Goal: Task Accomplishment & Management: Manage account settings

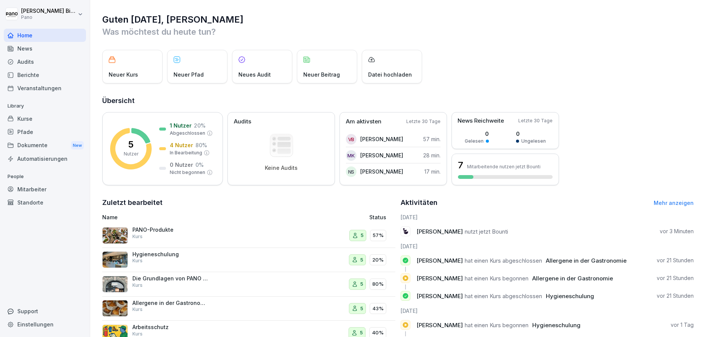
click at [28, 191] on div "Mitarbeiter" at bounding box center [45, 188] width 82 height 13
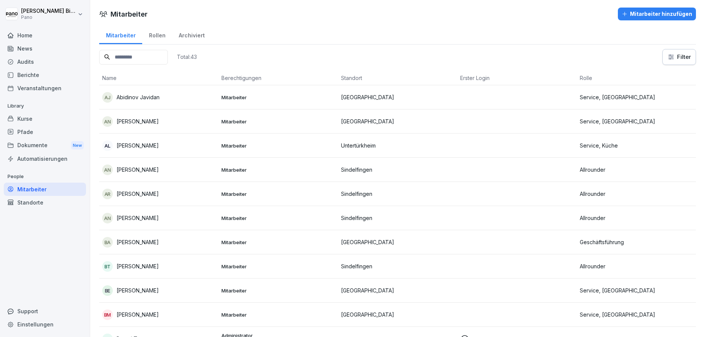
click at [131, 57] on input at bounding box center [133, 57] width 69 height 15
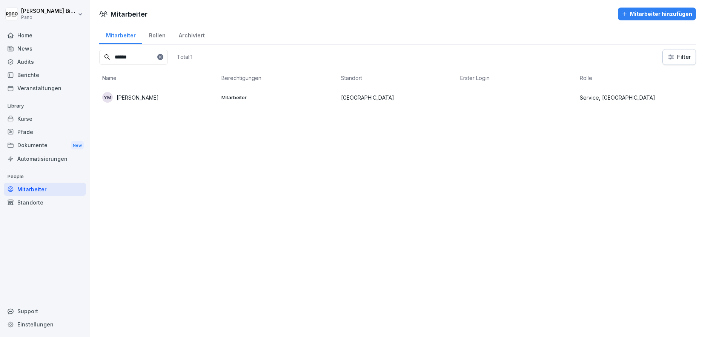
click at [180, 98] on div "YM Yildirim Muhammed" at bounding box center [158, 97] width 113 height 11
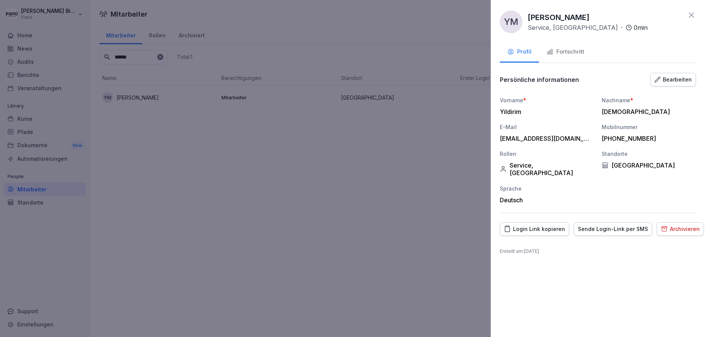
click at [673, 225] on div "Archivieren" at bounding box center [679, 229] width 39 height 8
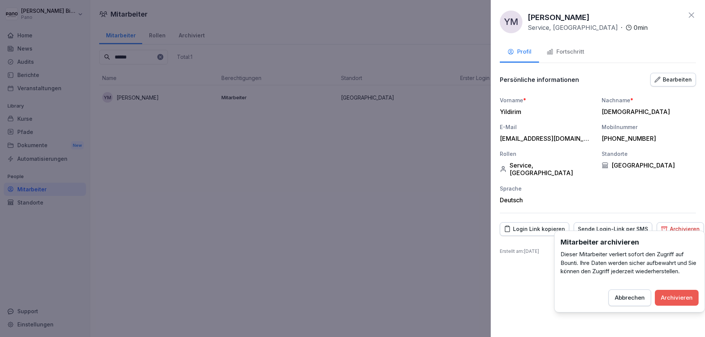
click at [666, 300] on div "Archivieren" at bounding box center [676, 297] width 32 height 8
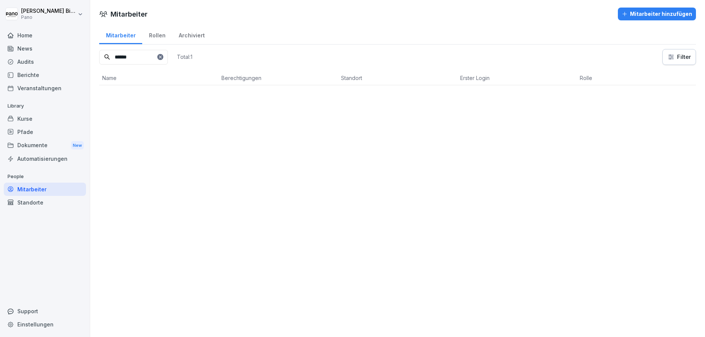
click at [124, 57] on input "******" at bounding box center [133, 57] width 69 height 15
click at [149, 100] on div "AN Ahmadi Nida" at bounding box center [158, 97] width 113 height 11
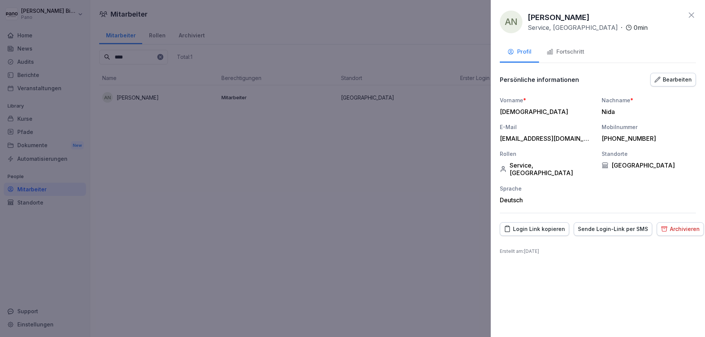
click at [680, 225] on div "Archivieren" at bounding box center [679, 229] width 39 height 8
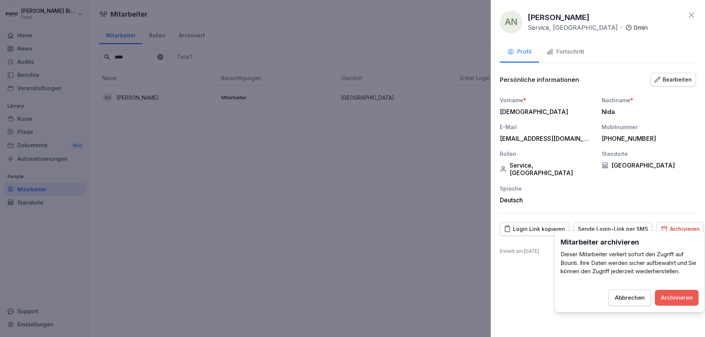
click at [671, 299] on div "Archivieren" at bounding box center [676, 297] width 32 height 8
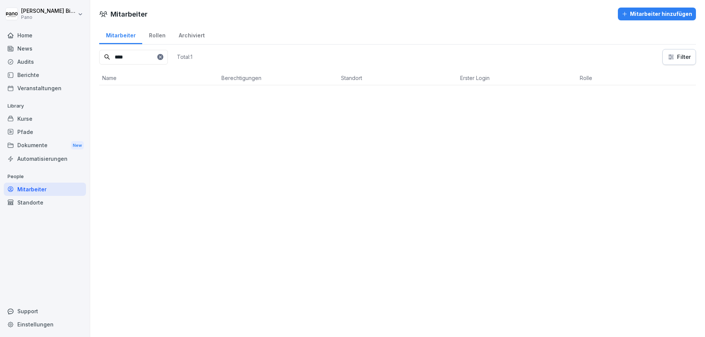
drag, startPoint x: 136, startPoint y: 53, endPoint x: 91, endPoint y: 55, distance: 45.3
click at [99, 56] on input "****" at bounding box center [133, 57] width 69 height 15
type input "*"
type input "*****"
click at [168, 95] on div "YH Yanalak Havin" at bounding box center [158, 97] width 113 height 11
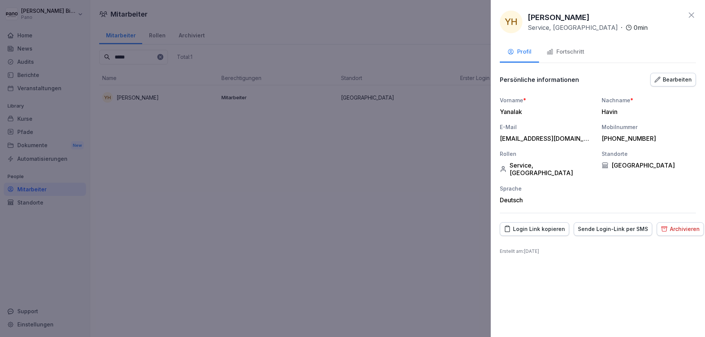
click at [683, 225] on div "Archivieren" at bounding box center [679, 229] width 39 height 8
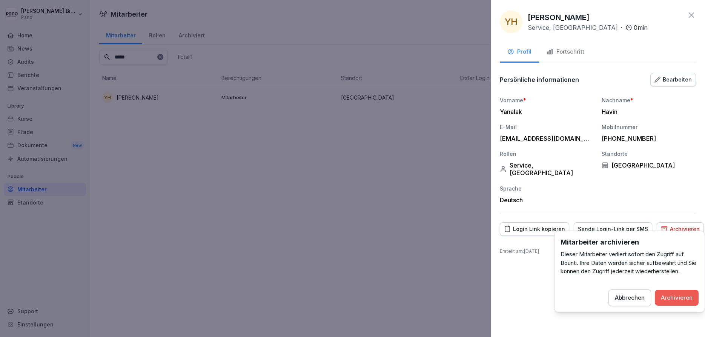
click at [676, 296] on div "Archivieren" at bounding box center [676, 297] width 32 height 8
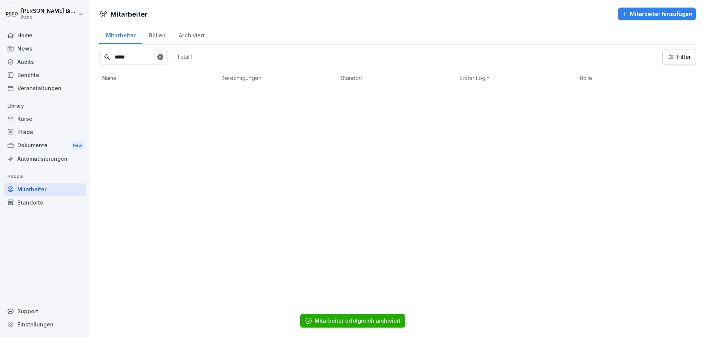
click at [28, 190] on div "Mitarbeiter" at bounding box center [45, 188] width 82 height 13
click at [162, 55] on icon at bounding box center [160, 57] width 5 height 5
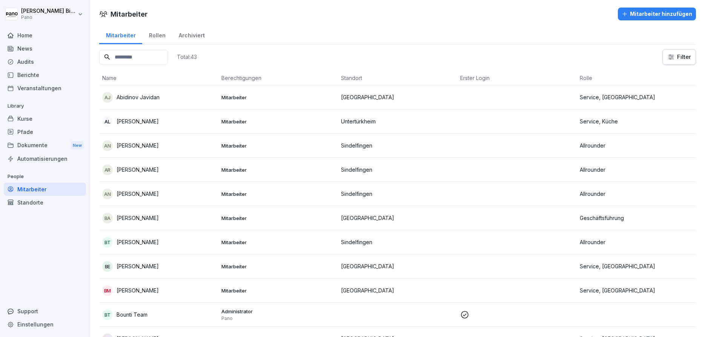
click at [146, 56] on input at bounding box center [133, 57] width 69 height 15
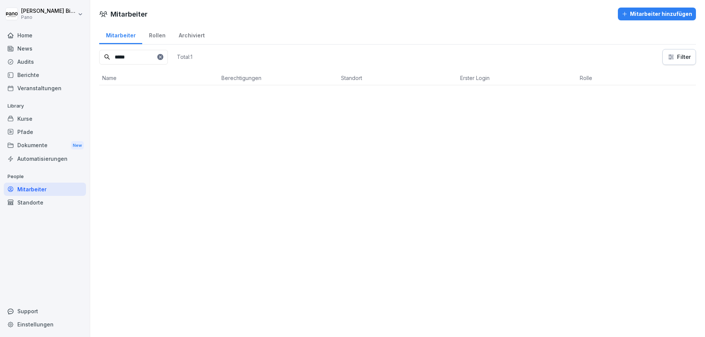
type input "*****"
click at [162, 56] on icon at bounding box center [160, 57] width 5 height 5
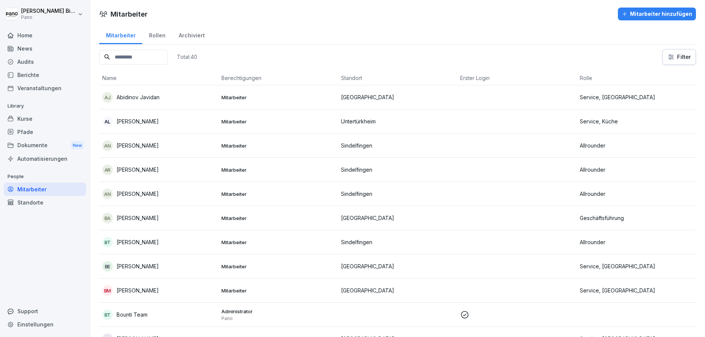
click at [38, 131] on div "Pfade" at bounding box center [45, 131] width 82 height 13
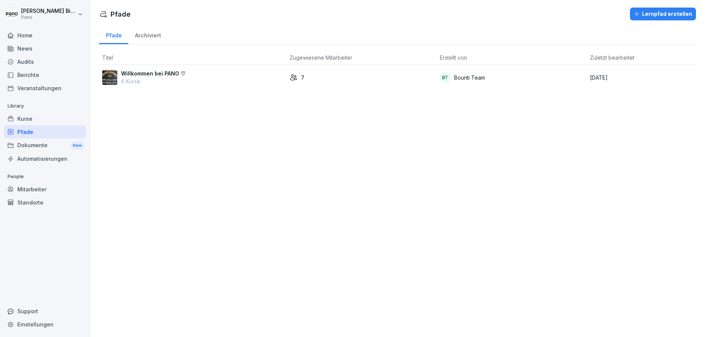
click at [37, 119] on div "Kurse" at bounding box center [45, 118] width 82 height 13
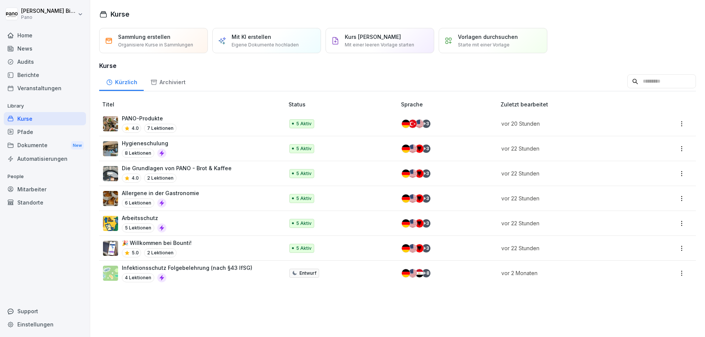
click at [147, 115] on p "PANO-Produkte" at bounding box center [149, 118] width 55 height 8
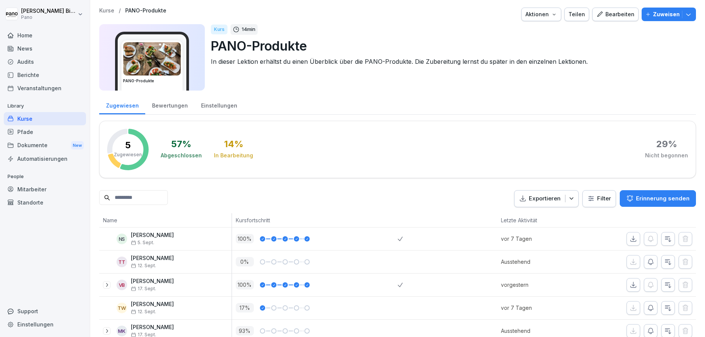
click at [628, 18] on div "Bearbeiten" at bounding box center [615, 14] width 38 height 8
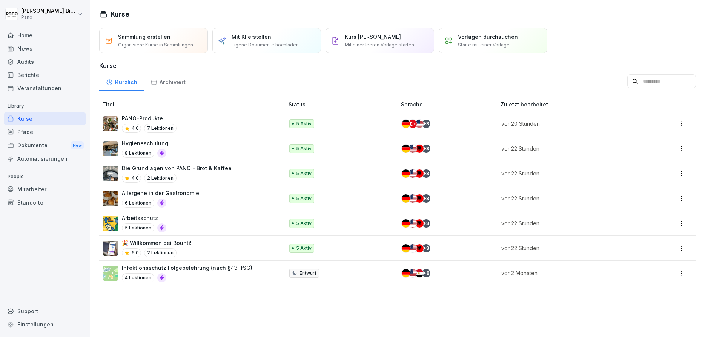
click at [160, 148] on div "Hygieneschulung 8 Lektionen" at bounding box center [145, 148] width 46 height 18
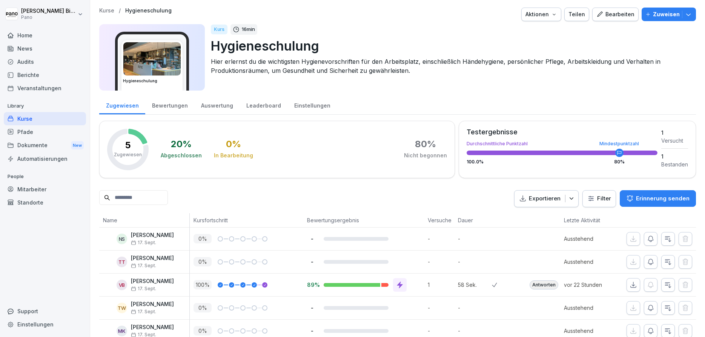
click at [602, 13] on icon "button" at bounding box center [599, 13] width 5 height 5
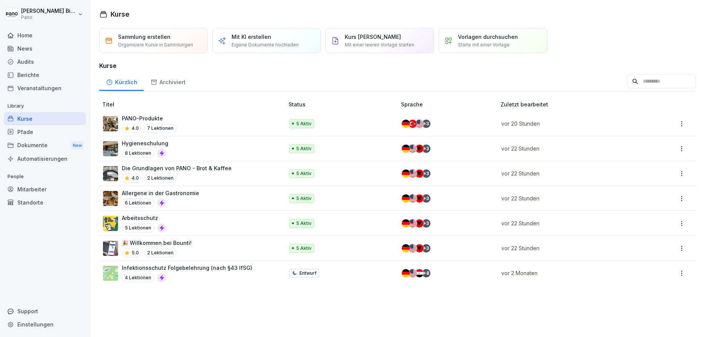
click at [189, 168] on p "Die Grundlagen von PANO - Brot & Kaffee" at bounding box center [177, 168] width 110 height 8
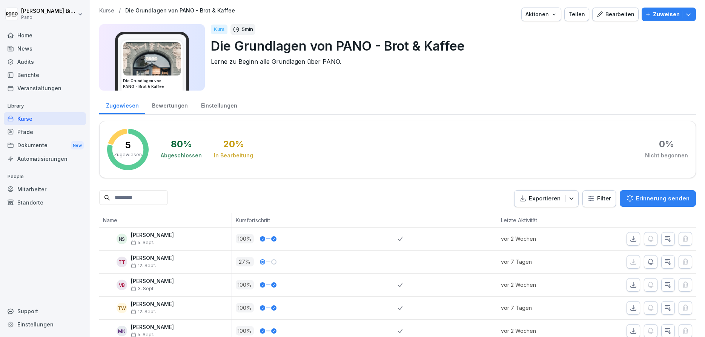
click at [627, 16] on div "Bearbeiten" at bounding box center [615, 14] width 38 height 8
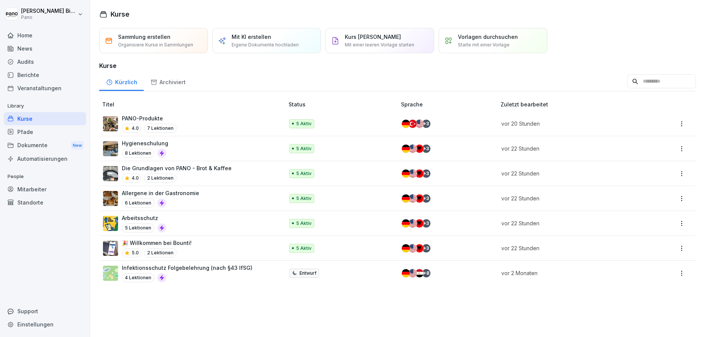
click at [196, 203] on div "Allergene in der Gastronomie 6 Lektionen" at bounding box center [189, 198] width 173 height 18
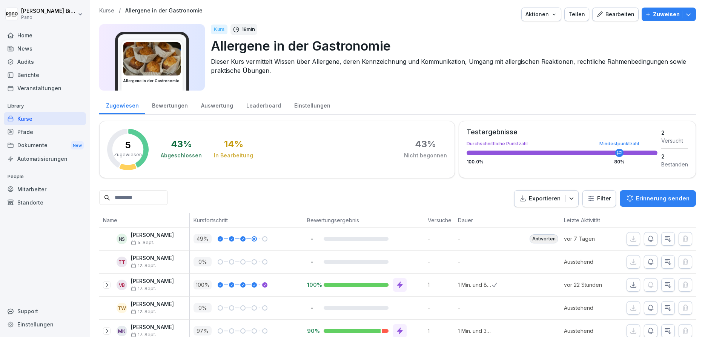
click at [627, 16] on div "Bearbeiten" at bounding box center [615, 14] width 38 height 8
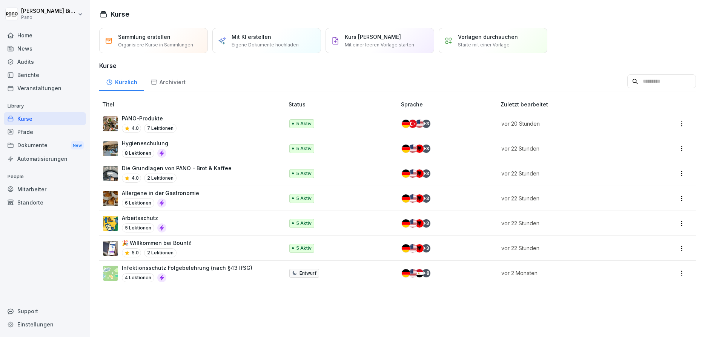
click at [176, 199] on div "6 Lektionen" at bounding box center [160, 202] width 77 height 9
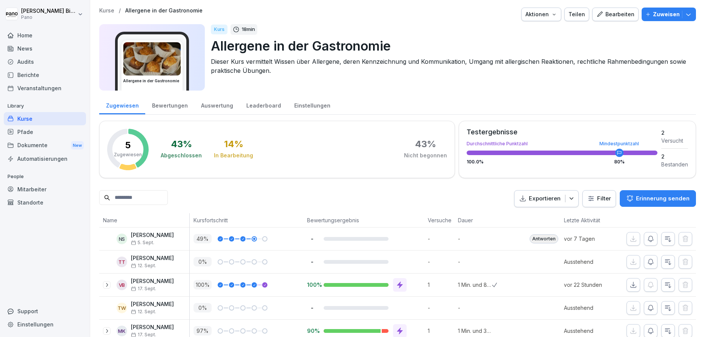
click at [617, 15] on div "Bearbeiten" at bounding box center [615, 14] width 38 height 8
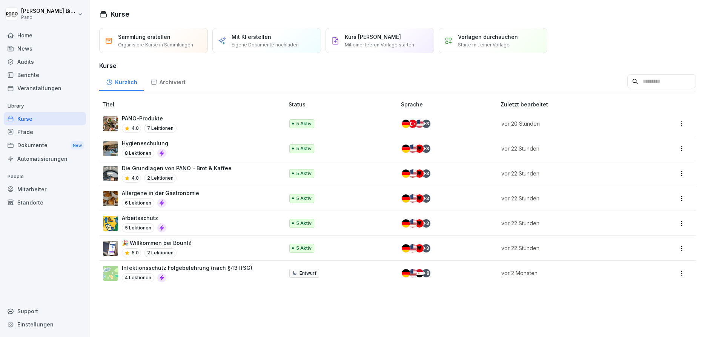
click at [210, 222] on div "Arbeitsschutz 5 Lektionen" at bounding box center [189, 223] width 173 height 18
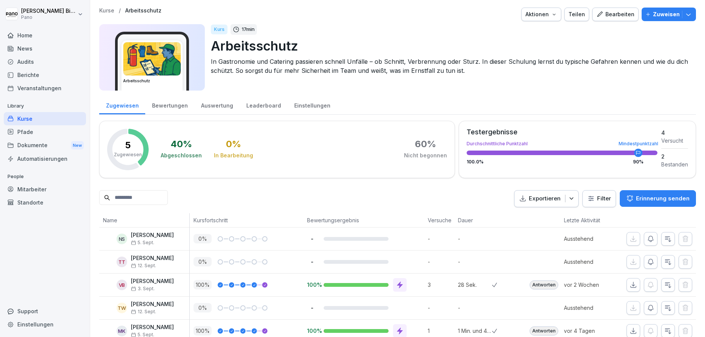
click at [608, 13] on div "Bearbeiten" at bounding box center [615, 14] width 38 height 8
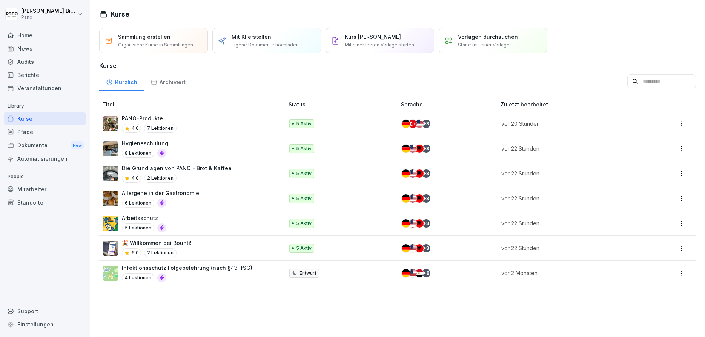
click at [199, 248] on div "🎉 Willkommen bei Bounti! 5.0 2 Lektionen" at bounding box center [189, 248] width 173 height 18
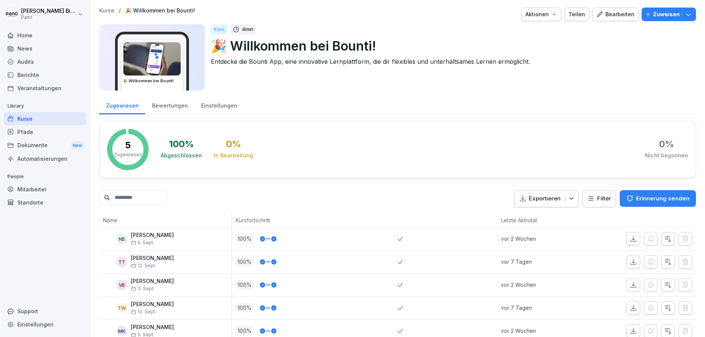
click at [623, 15] on div "Bearbeiten" at bounding box center [615, 14] width 38 height 8
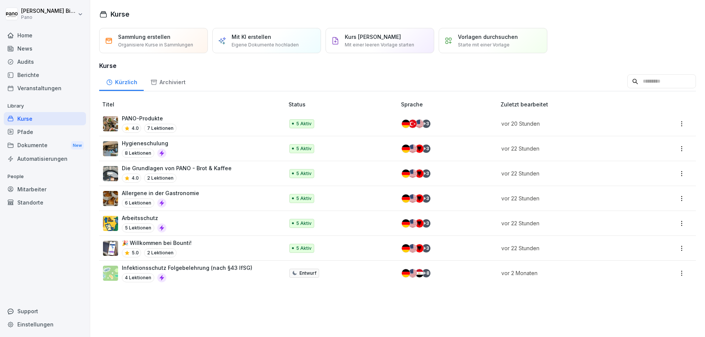
click at [32, 134] on div "Pfade" at bounding box center [45, 131] width 82 height 13
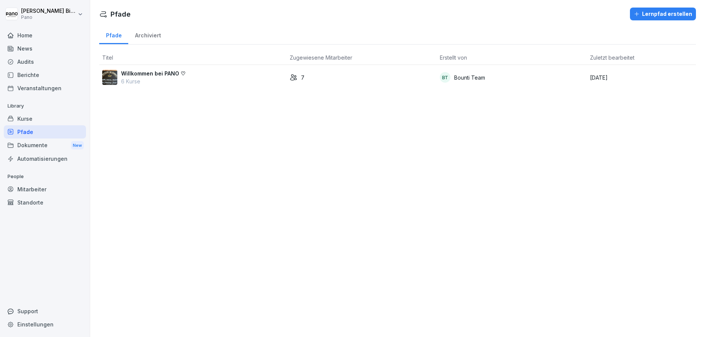
click at [139, 71] on p "Willkommen bei PANO ♡" at bounding box center [153, 73] width 64 height 8
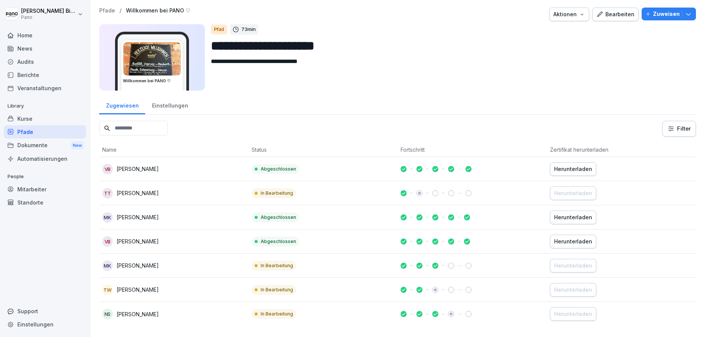
click at [664, 12] on p "Zuweisen" at bounding box center [665, 14] width 27 height 8
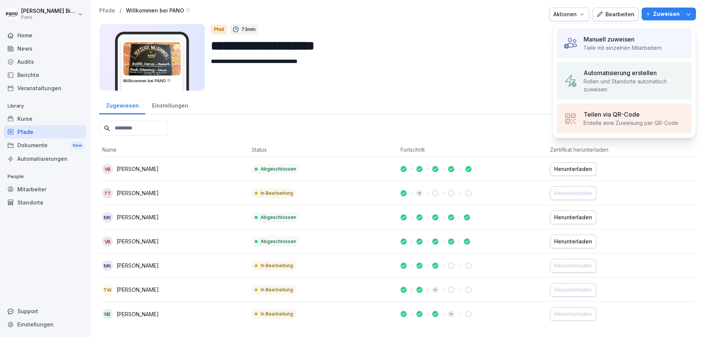
click at [649, 87] on p "Rollen und Standorte automatisch zuweisen" at bounding box center [634, 85] width 102 height 16
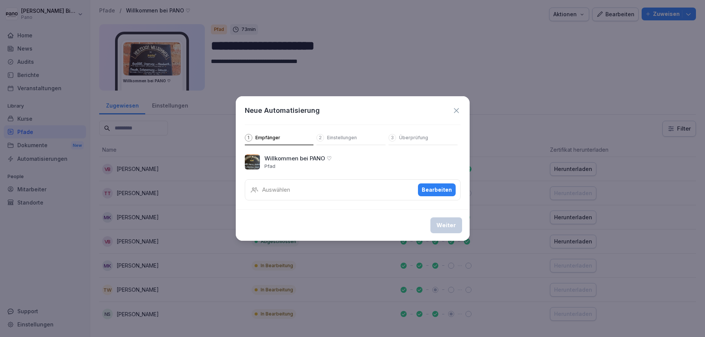
click at [282, 194] on div "Auswählen Bearbeiten" at bounding box center [353, 189] width 216 height 21
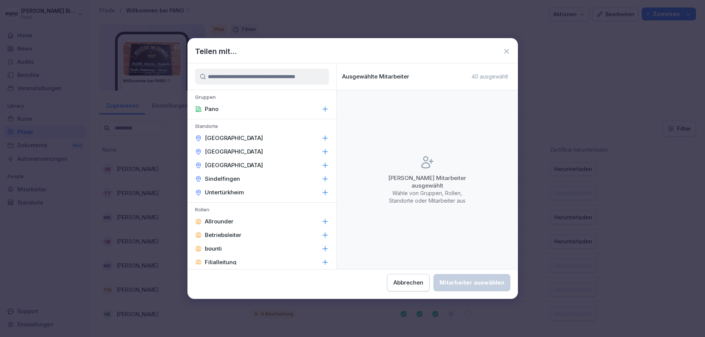
click at [217, 164] on p "[GEOGRAPHIC_DATA]" at bounding box center [234, 165] width 58 height 8
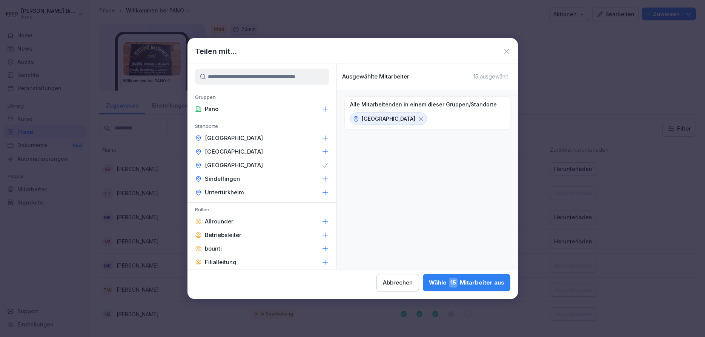
click at [214, 177] on p "Sindelfingen" at bounding box center [222, 179] width 35 height 8
click at [213, 190] on p "Untertürkheim" at bounding box center [224, 192] width 39 height 8
click at [427, 285] on div "Wähle 38 Mitarbeiter aus" at bounding box center [465, 282] width 77 height 10
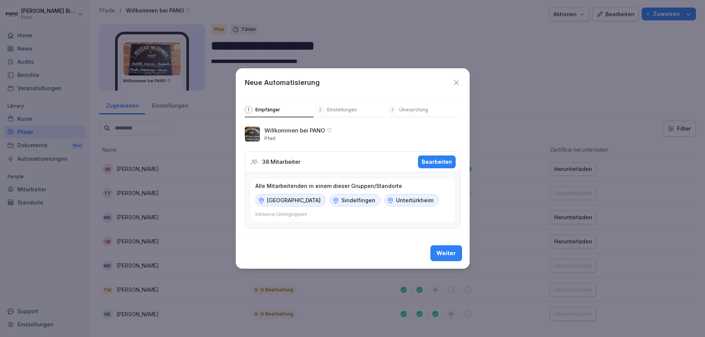
drag, startPoint x: 348, startPoint y: 81, endPoint x: 452, endPoint y: 78, distance: 103.7
click at [452, 78] on div "Neue Automatisierung" at bounding box center [353, 82] width 216 height 10
click at [447, 253] on div "Weiter" at bounding box center [446, 253] width 20 height 8
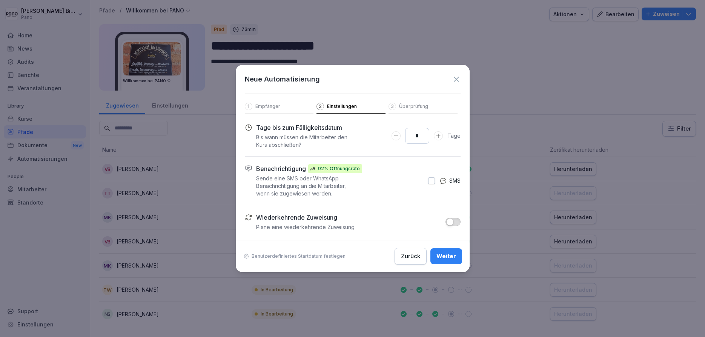
click at [437, 135] on icon "Days to complete number input erhöhen" at bounding box center [438, 136] width 6 height 6
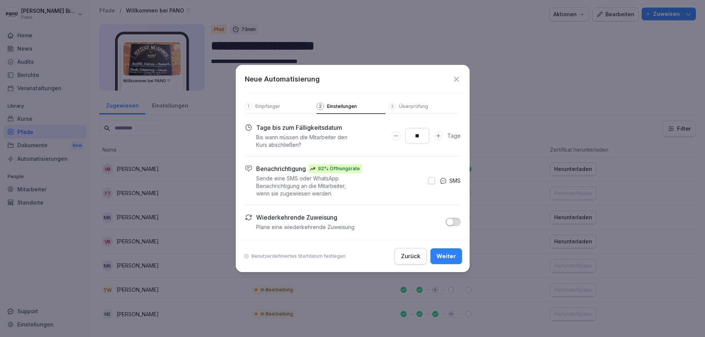
click at [437, 135] on icon "Days to complete number input erhöhen" at bounding box center [438, 136] width 6 height 6
type input "**"
click at [437, 135] on icon "Days to complete number input erhöhen" at bounding box center [438, 136] width 6 height 6
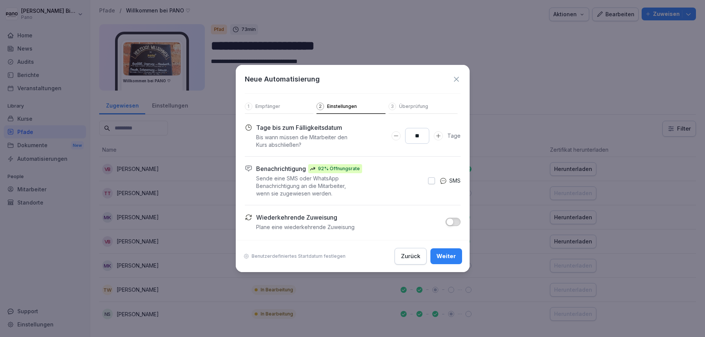
click at [449, 258] on div "Weiter" at bounding box center [446, 256] width 20 height 8
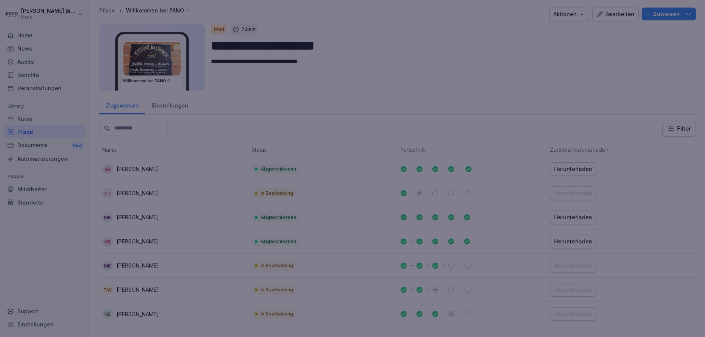
drag, startPoint x: 700, startPoint y: 106, endPoint x: 704, endPoint y: 110, distance: 5.6
click at [704, 110] on div at bounding box center [352, 168] width 705 height 337
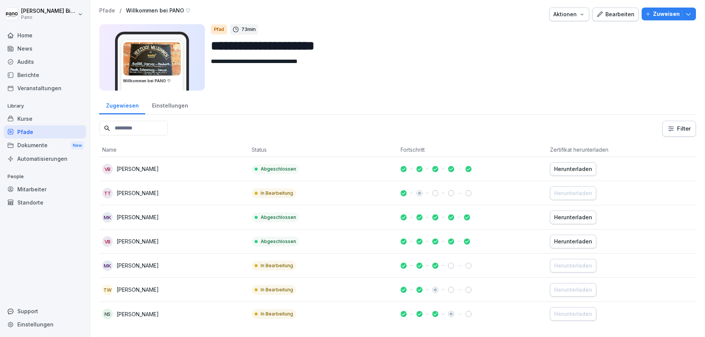
click at [670, 16] on p "Zuweisen" at bounding box center [665, 14] width 27 height 8
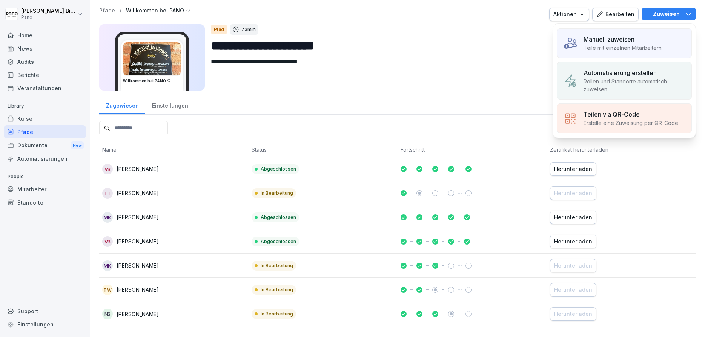
click at [623, 81] on p "Rollen und Standorte automatisch zuweisen" at bounding box center [634, 85] width 102 height 16
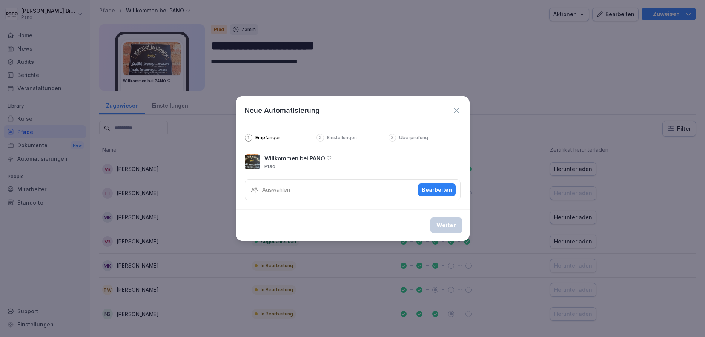
click at [460, 111] on div "Neue Automatisierung 1 Empfänger 2 Einstellungen 3 Überprüfung" at bounding box center [353, 120] width 234 height 49
click at [453, 108] on icon at bounding box center [456, 110] width 8 height 8
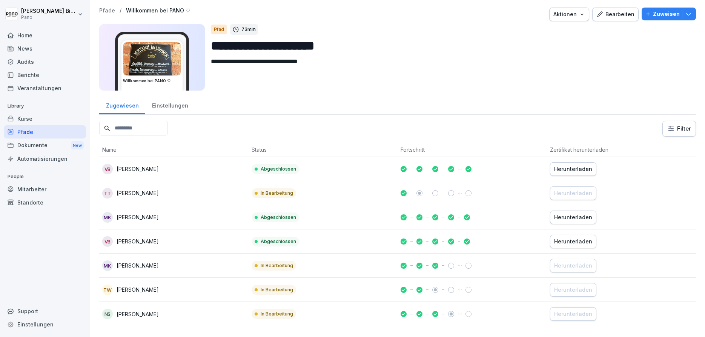
click at [174, 106] on div "Einstellungen" at bounding box center [169, 104] width 49 height 19
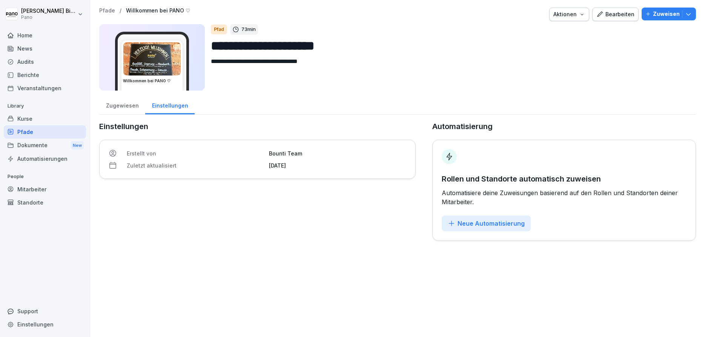
click at [115, 107] on div "Zugewiesen" at bounding box center [122, 104] width 46 height 19
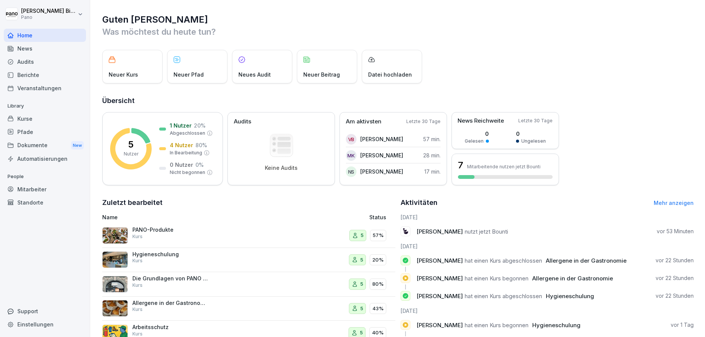
click at [31, 134] on div "Pfade" at bounding box center [45, 131] width 82 height 13
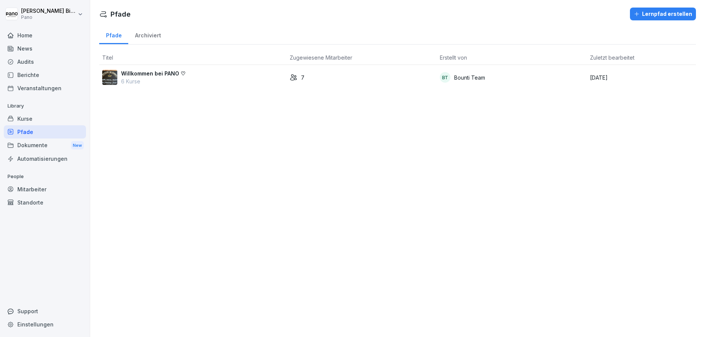
click at [148, 76] on p "Willkommen bei PANO ♡" at bounding box center [153, 73] width 64 height 8
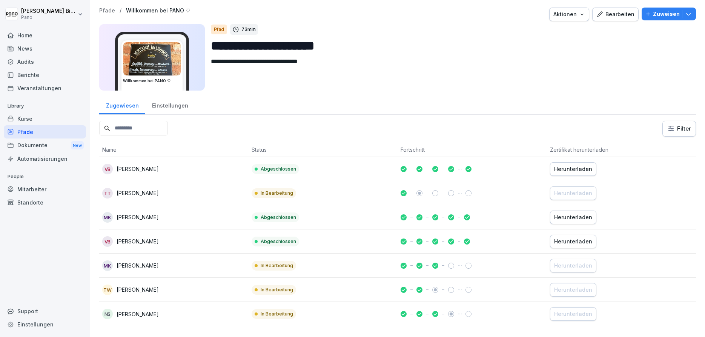
click at [661, 15] on p "Zuweisen" at bounding box center [665, 14] width 27 height 8
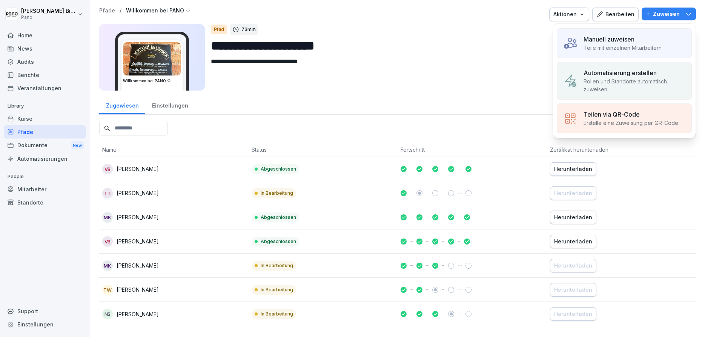
click at [611, 43] on p "Manuell zuweisen" at bounding box center [608, 39] width 51 height 9
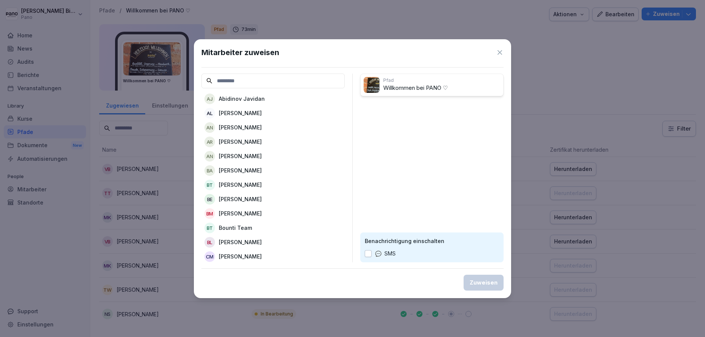
click at [498, 52] on icon at bounding box center [500, 53] width 8 height 8
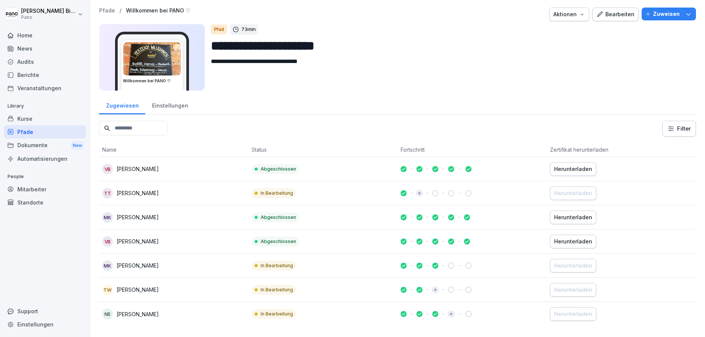
click at [660, 14] on p "Zuweisen" at bounding box center [665, 14] width 27 height 8
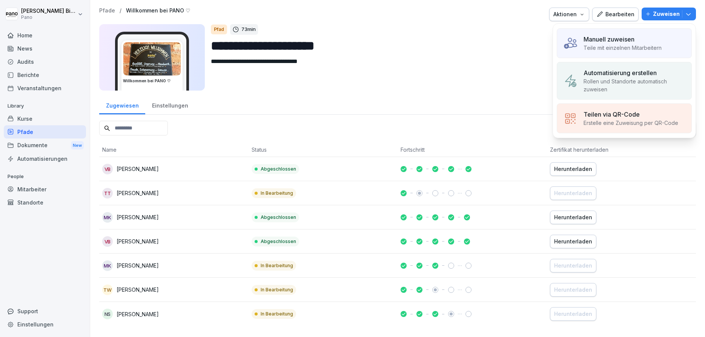
click at [623, 77] on p "Automatisierung erstellen" at bounding box center [619, 72] width 73 height 9
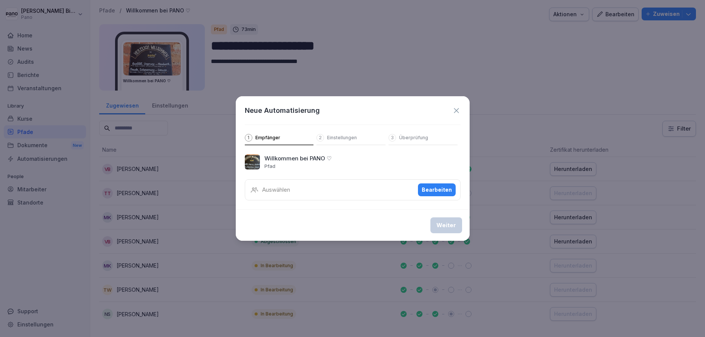
click at [324, 195] on div "Auswählen Bearbeiten" at bounding box center [353, 189] width 216 height 21
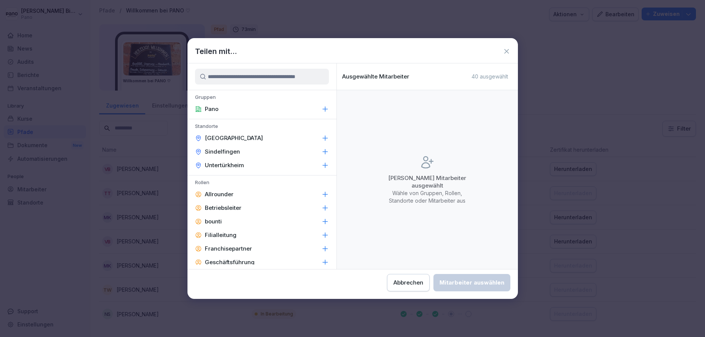
click at [210, 134] on p "[GEOGRAPHIC_DATA]" at bounding box center [234, 138] width 58 height 8
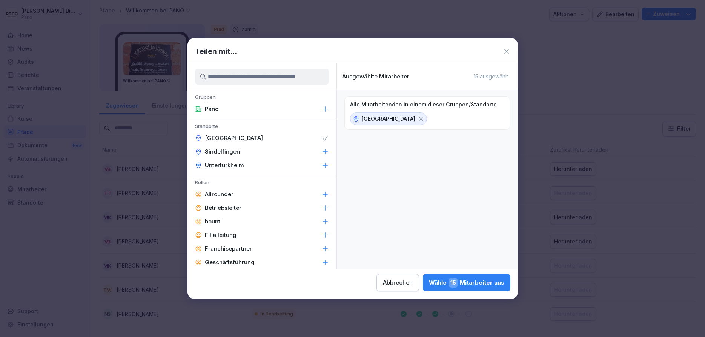
click at [219, 153] on p "Sindelfingen" at bounding box center [222, 152] width 35 height 8
click at [217, 162] on p "Untertürkheim" at bounding box center [224, 165] width 39 height 8
click at [508, 50] on icon at bounding box center [506, 51] width 5 height 5
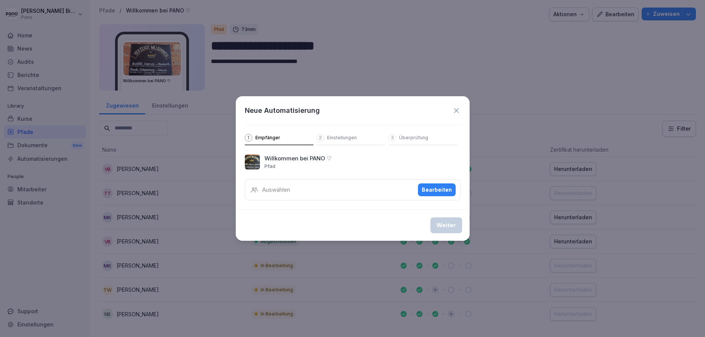
click at [456, 111] on icon at bounding box center [455, 110] width 5 height 5
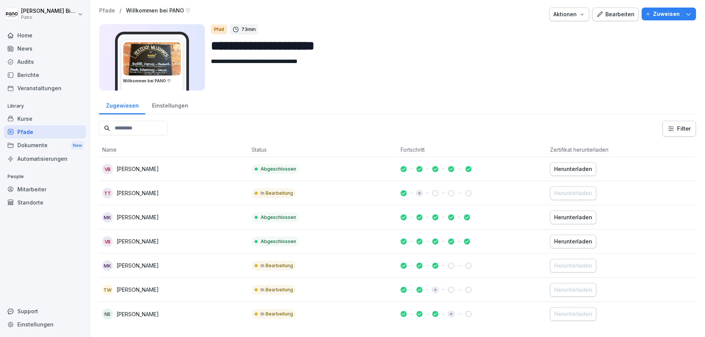
click at [33, 193] on div "Mitarbeiter" at bounding box center [45, 188] width 82 height 13
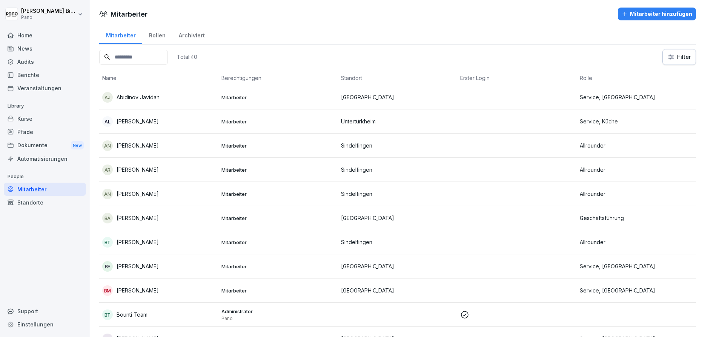
click at [51, 191] on div "Mitarbeiter" at bounding box center [45, 188] width 82 height 13
click at [29, 120] on div "Kurse" at bounding box center [45, 118] width 82 height 13
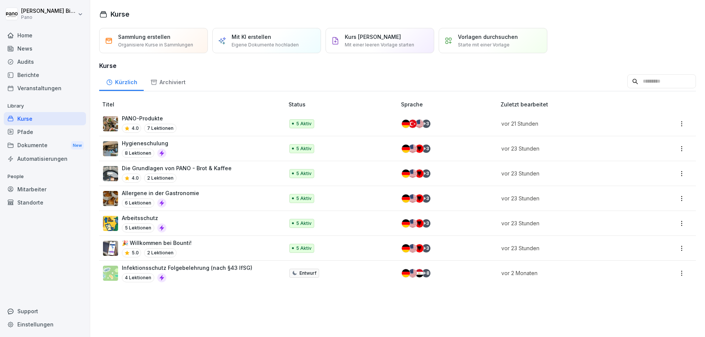
click at [37, 135] on div "Pfade" at bounding box center [45, 131] width 82 height 13
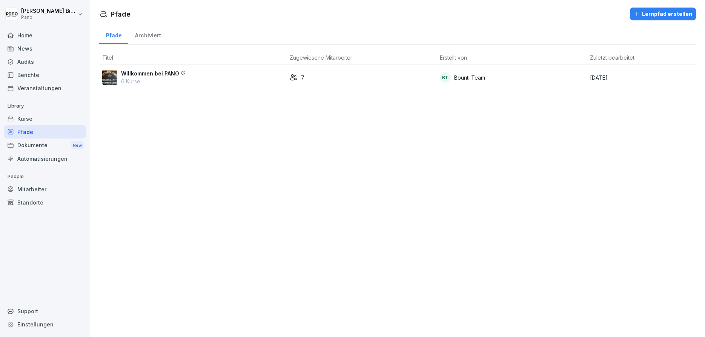
click at [169, 77] on p "Willkommen bei PANO ♡" at bounding box center [153, 73] width 64 height 8
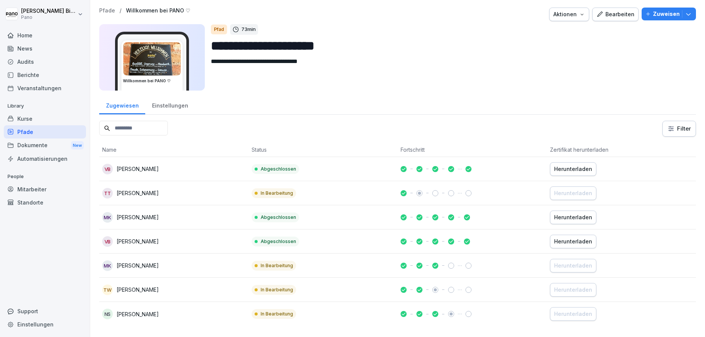
click at [668, 16] on p "Zuweisen" at bounding box center [665, 14] width 27 height 8
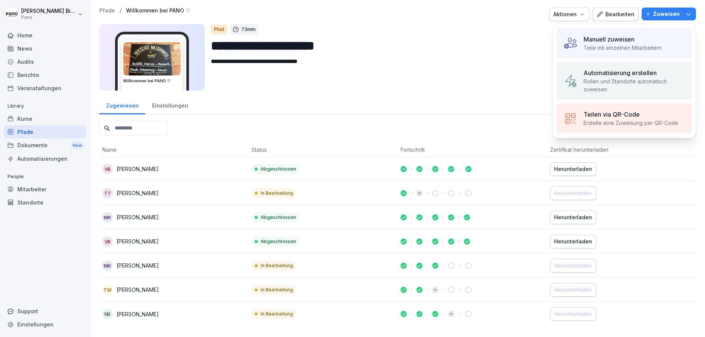
click at [656, 47] on p "Teile mit einzelnen Mitarbeitern" at bounding box center [622, 48] width 78 height 8
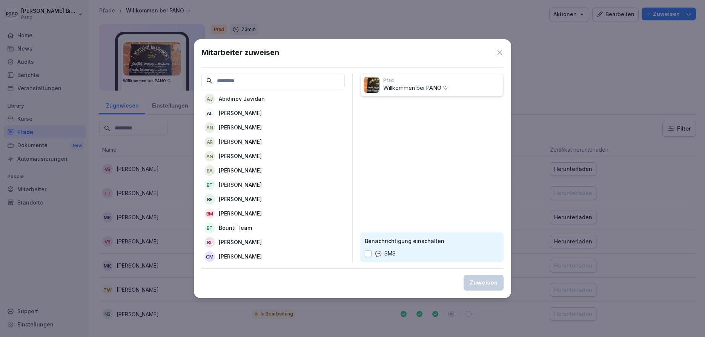
click at [498, 52] on icon at bounding box center [500, 53] width 8 height 8
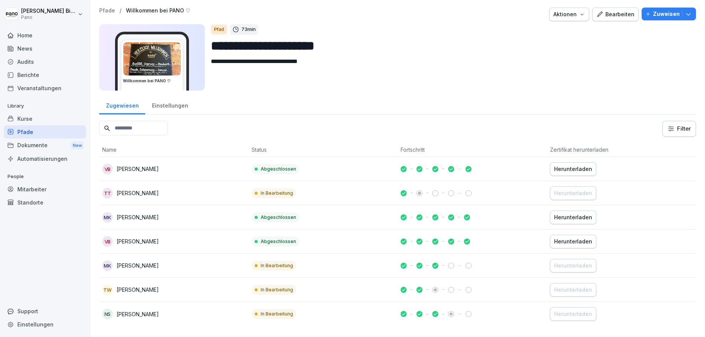
click at [685, 14] on icon "button" at bounding box center [688, 14] width 8 height 8
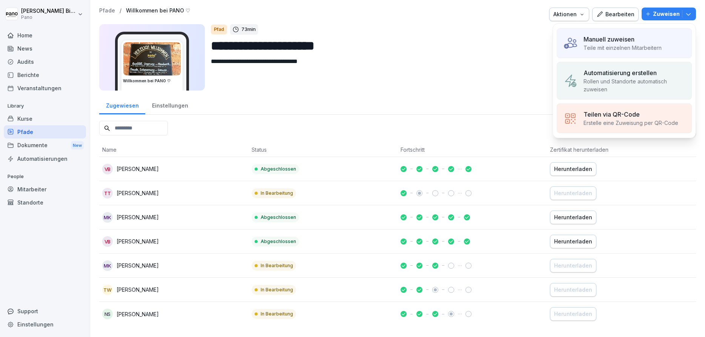
click at [627, 78] on p "Rollen und Standorte automatisch zuweisen" at bounding box center [634, 85] width 102 height 16
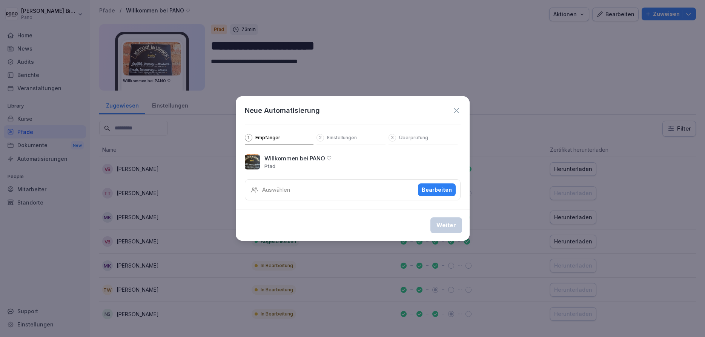
click at [432, 193] on div "Bearbeiten" at bounding box center [436, 189] width 30 height 8
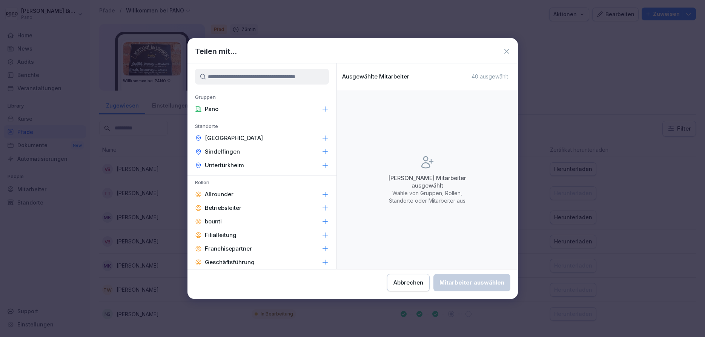
click at [224, 139] on p "[GEOGRAPHIC_DATA]" at bounding box center [234, 138] width 58 height 8
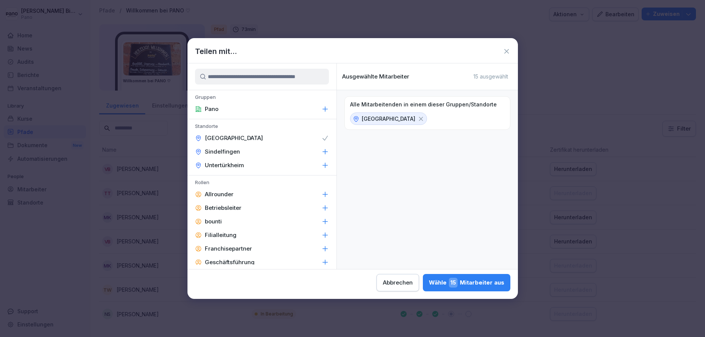
click at [224, 150] on p "Sindelfingen" at bounding box center [222, 152] width 35 height 8
click at [223, 164] on p "Untertürkheim" at bounding box center [224, 165] width 39 height 8
click at [417, 118] on icon at bounding box center [420, 118] width 7 height 7
click at [399, 118] on icon at bounding box center [401, 118] width 4 height 4
click at [405, 119] on icon at bounding box center [404, 118] width 7 height 7
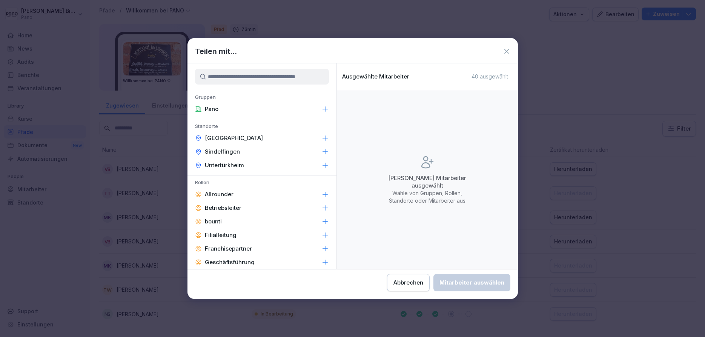
click at [224, 108] on div "Pano" at bounding box center [261, 109] width 149 height 14
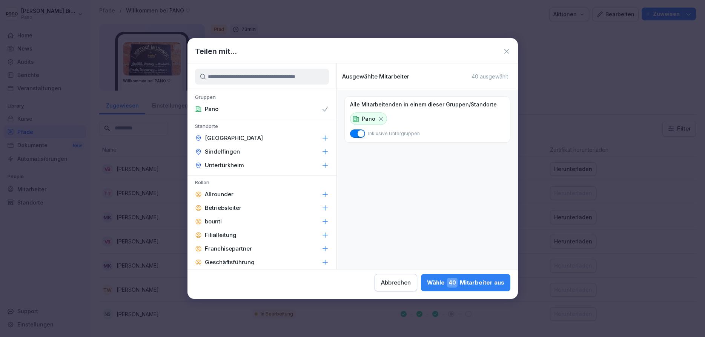
click at [447, 282] on span "40" at bounding box center [452, 282] width 11 height 10
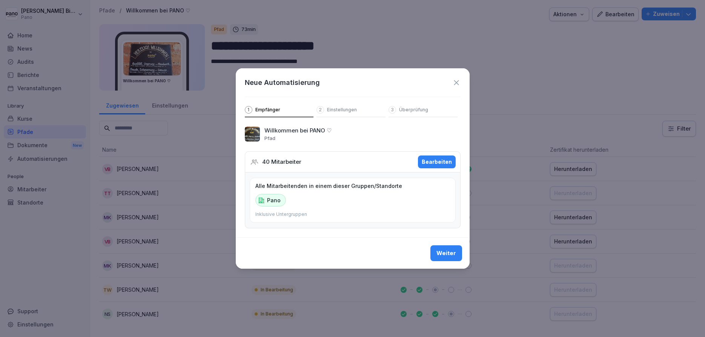
click at [442, 251] on div "Weiter" at bounding box center [446, 253] width 20 height 8
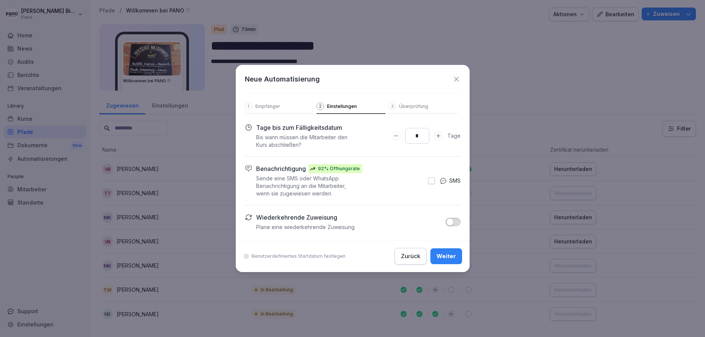
click at [437, 134] on icon "Days to complete number input erhöhen" at bounding box center [438, 136] width 6 height 6
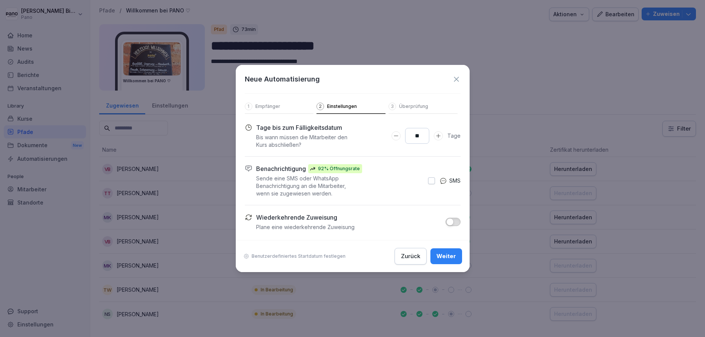
click at [437, 134] on icon "Days to complete number input erhöhen" at bounding box center [438, 136] width 6 height 6
type input "**"
click at [437, 134] on icon "Days to complete number input erhöhen" at bounding box center [438, 136] width 6 height 6
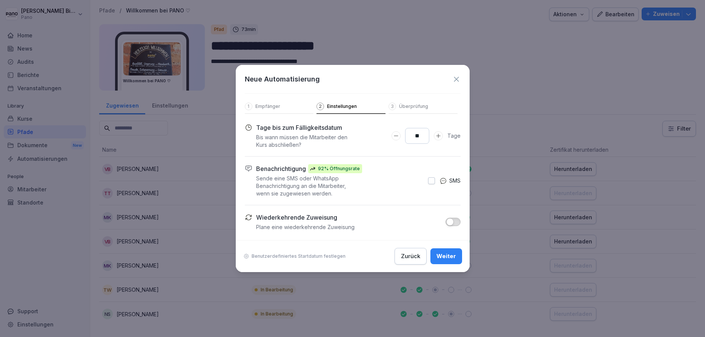
click at [447, 256] on div "Weiter" at bounding box center [446, 256] width 20 height 8
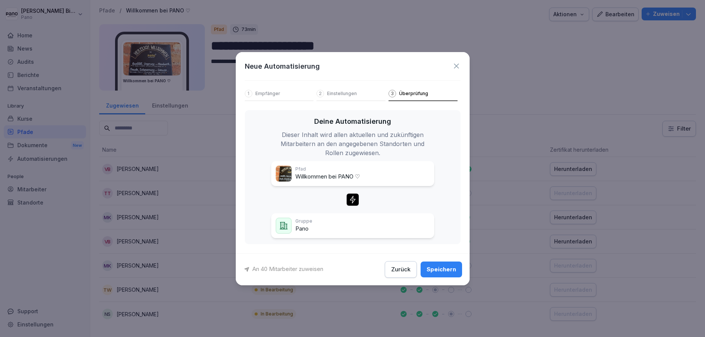
click at [447, 270] on div "Speichern" at bounding box center [440, 269] width 29 height 8
